Goal: Task Accomplishment & Management: Manage account settings

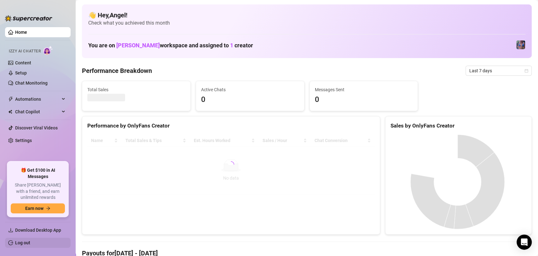
click at [30, 240] on link "Log out" at bounding box center [22, 242] width 15 height 5
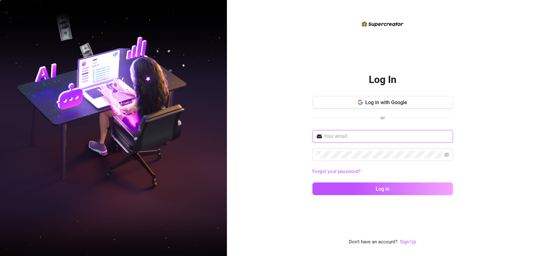
click at [370, 136] on input "text" at bounding box center [387, 136] width 126 height 8
type input "[EMAIL_ADDRESS][DOMAIN_NAME]"
click at [313, 182] on button "Log in" at bounding box center [383, 188] width 141 height 13
